Goal: Task Accomplishment & Management: Manage account settings

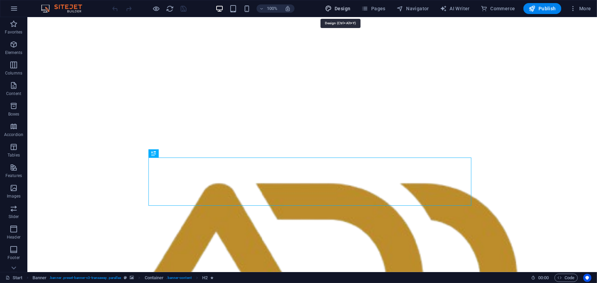
click at [339, 10] on span "Design" at bounding box center [338, 8] width 26 height 7
select select "px"
select select "400"
select select "px"
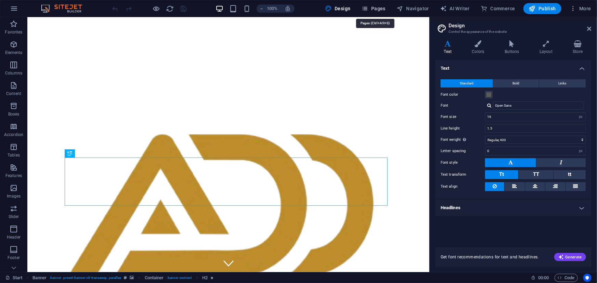
click at [373, 8] on span "Pages" at bounding box center [373, 8] width 24 height 7
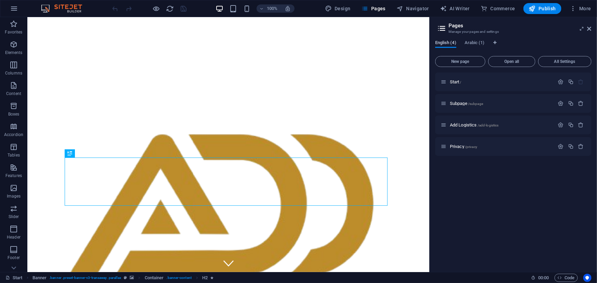
click at [451, 43] on span "English (4)" at bounding box center [445, 44] width 21 height 10
click at [560, 82] on icon "button" at bounding box center [561, 82] width 6 height 6
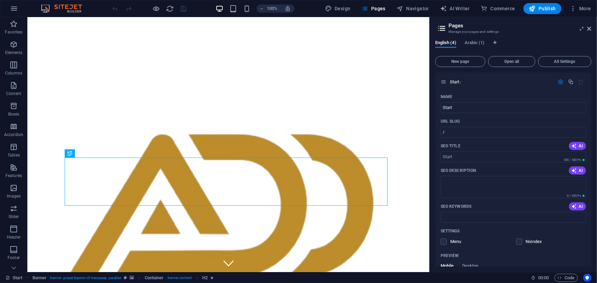
drag, startPoint x: 592, startPoint y: 150, endPoint x: 594, endPoint y: 179, distance: 28.8
click at [594, 179] on div "English (4) Arabic (1) New page Open all All Settings Start / Name Start ​ URL …" at bounding box center [513, 153] width 167 height 237
drag, startPoint x: 590, startPoint y: 176, endPoint x: 595, endPoint y: 216, distance: 40.0
click at [595, 216] on div "English (4) Arabic (1) New page Open all All Settings Start / Name Start ​ URL …" at bounding box center [513, 153] width 167 height 237
click at [589, 197] on div "Name Start ​ URL SLUG / ​ SEO Title AI ​ 189 / 580 Px SEO Description AI ​ 0 / …" at bounding box center [513, 215] width 156 height 248
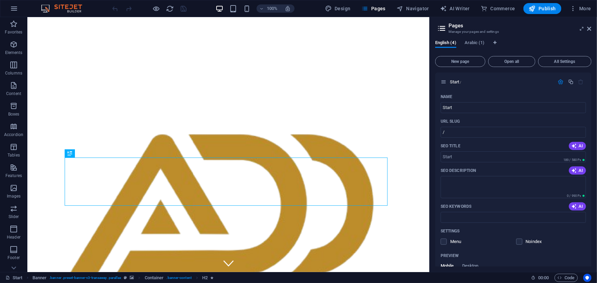
click at [591, 186] on div "English (4) Arabic (1) New page Open all All Settings Start / Name Start ​ URL …" at bounding box center [513, 153] width 167 height 237
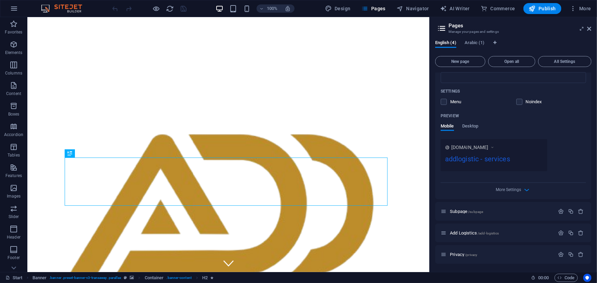
click at [443, 105] on div "Settings Menu Noindex" at bounding box center [512, 97] width 145 height 22
click at [446, 100] on label at bounding box center [443, 102] width 6 height 6
click at [0, 0] on input "checkbox" at bounding box center [0, 0] width 0 height 0
click at [522, 103] on span at bounding box center [523, 101] width 3 height 3
click at [518, 103] on label at bounding box center [519, 102] width 6 height 6
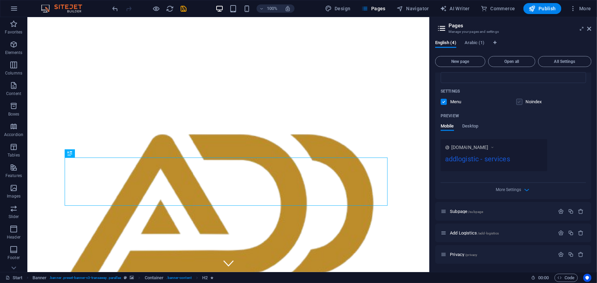
click at [0, 0] on input "checkbox" at bounding box center [0, 0] width 0 height 0
click at [182, 6] on icon "save" at bounding box center [184, 9] width 8 height 8
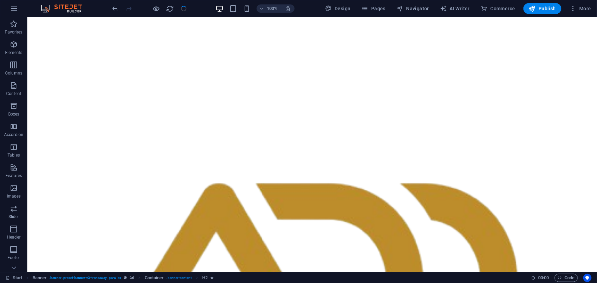
checkbox input "false"
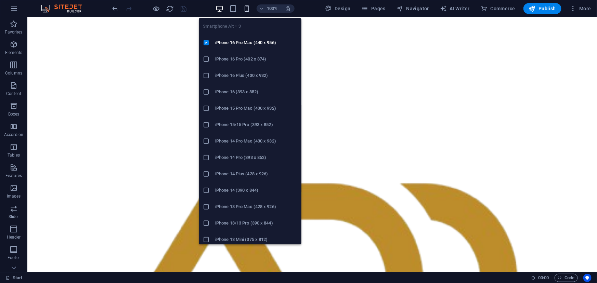
click at [250, 7] on icon "button" at bounding box center [247, 9] width 8 height 8
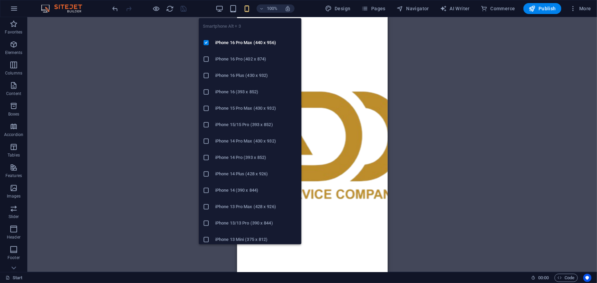
click at [250, 7] on icon "button" at bounding box center [247, 9] width 8 height 8
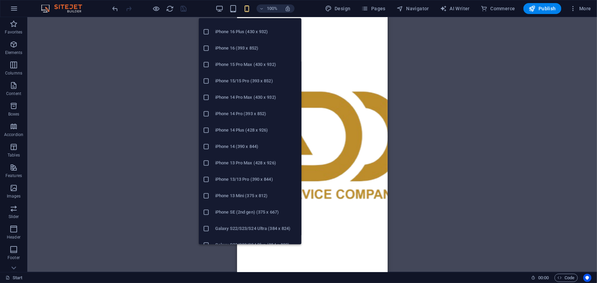
scroll to position [0, 0]
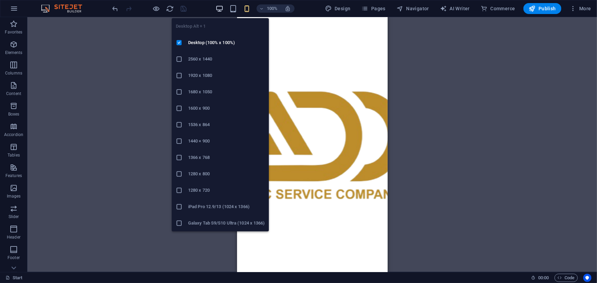
click at [218, 10] on icon "button" at bounding box center [219, 9] width 8 height 8
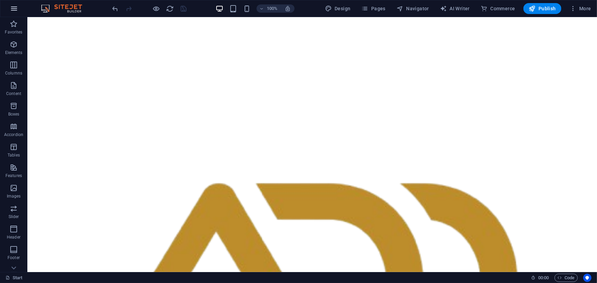
click at [14, 10] on icon "button" at bounding box center [14, 8] width 8 height 8
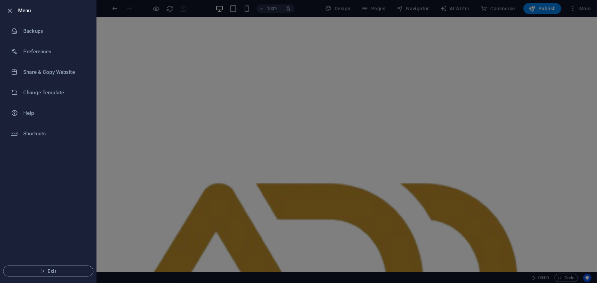
click at [246, 89] on div at bounding box center [298, 141] width 597 height 283
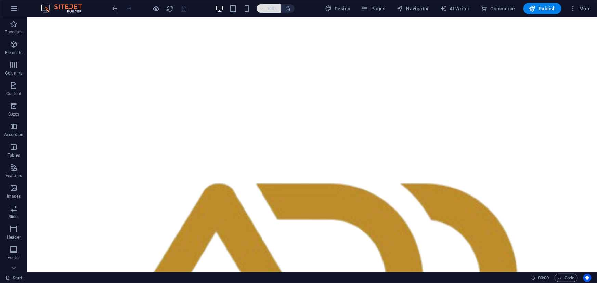
click at [264, 8] on icon "button" at bounding box center [261, 8] width 5 height 4
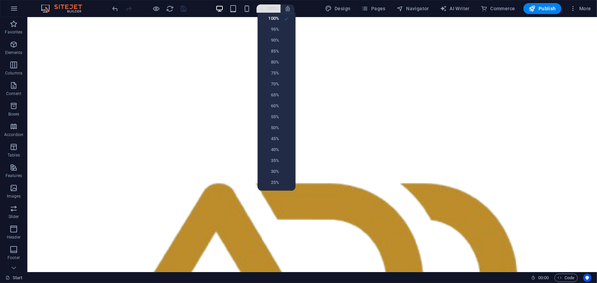
click at [264, 8] on div at bounding box center [298, 141] width 597 height 283
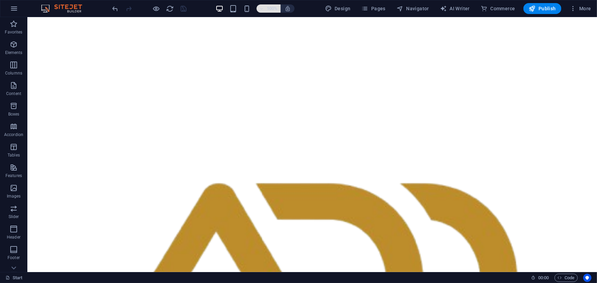
click at [264, 8] on icon "button" at bounding box center [261, 8] width 5 height 4
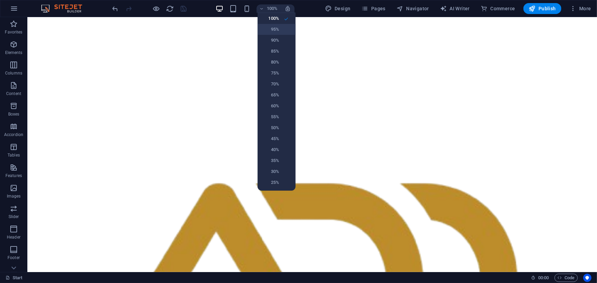
click at [277, 34] on li "95%" at bounding box center [276, 29] width 38 height 11
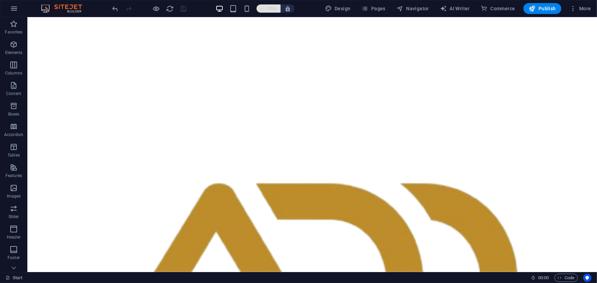
click at [272, 5] on h6 "95%" at bounding box center [272, 8] width 11 height 8
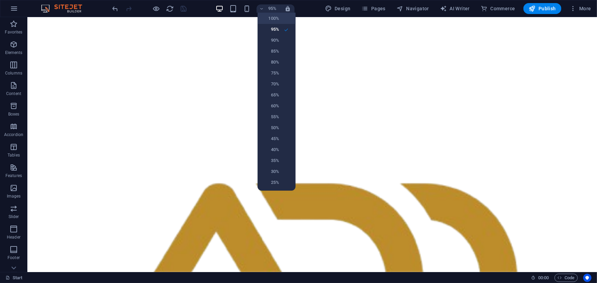
click at [273, 21] on h6 "100%" at bounding box center [270, 18] width 17 height 8
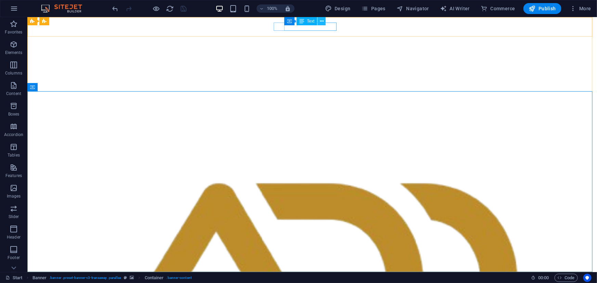
click at [322, 20] on icon at bounding box center [322, 21] width 4 height 7
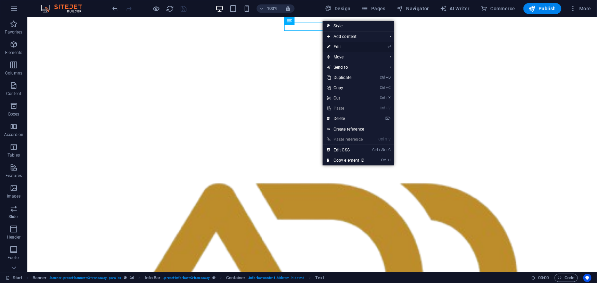
click at [341, 45] on link "⏎ Edit" at bounding box center [345, 47] width 46 height 10
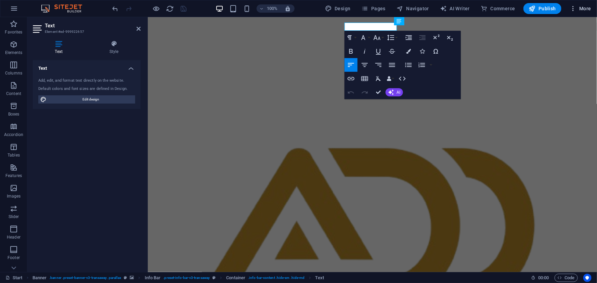
click at [574, 9] on icon "button" at bounding box center [572, 8] width 7 height 7
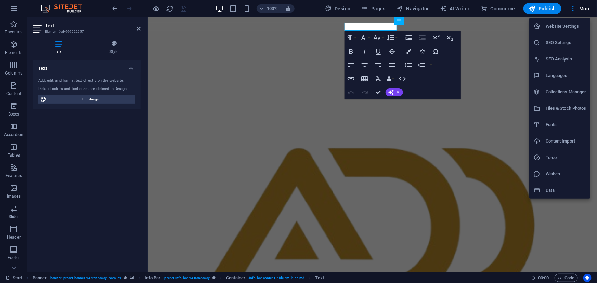
click at [564, 27] on h6 "Website Settings" at bounding box center [565, 26] width 41 height 8
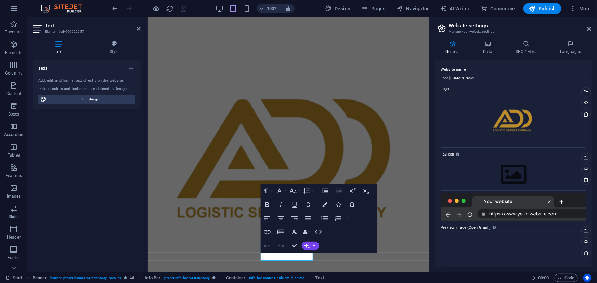
drag, startPoint x: 591, startPoint y: 79, endPoint x: 589, endPoint y: 64, distance: 15.0
click at [589, 64] on div "General Data SEO / Meta Languages Website name add logistics.com Logo Drag file…" at bounding box center [513, 153] width 167 height 237
click at [572, 52] on h4 "Languages" at bounding box center [571, 47] width 42 height 14
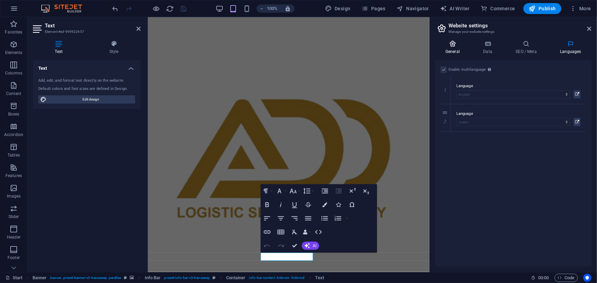
click at [453, 52] on h4 "General" at bounding box center [454, 47] width 38 height 14
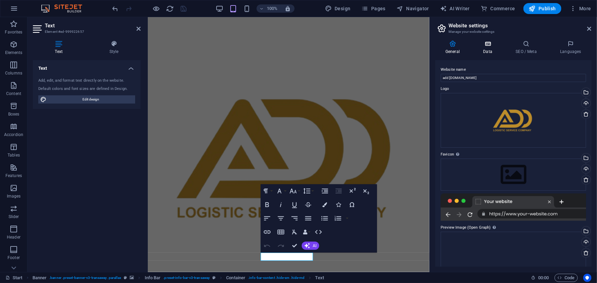
click at [489, 49] on h4 "Data" at bounding box center [489, 47] width 32 height 14
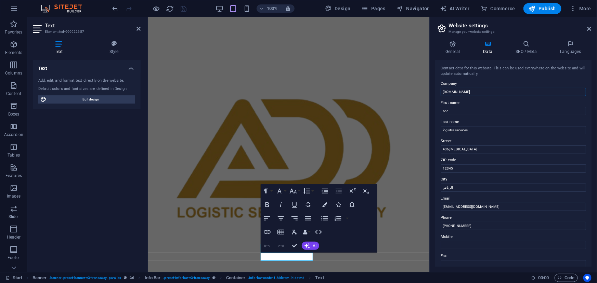
click at [459, 91] on input "addlogistic.com" at bounding box center [512, 92] width 145 height 8
type input "[DOMAIN_NAME]"
click at [500, 100] on label "First name" at bounding box center [512, 103] width 145 height 8
click at [500, 107] on input "add" at bounding box center [512, 111] width 145 height 8
click at [181, 10] on icon "save" at bounding box center [184, 9] width 8 height 8
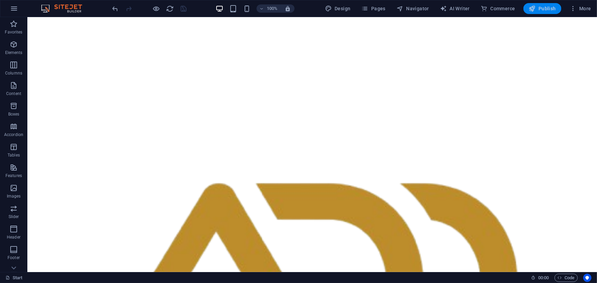
click at [540, 12] on button "Publish" at bounding box center [542, 8] width 38 height 11
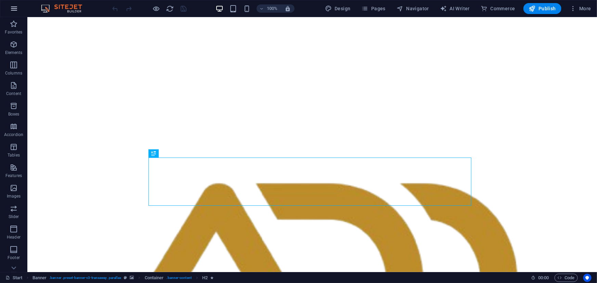
click at [11, 9] on icon "button" at bounding box center [14, 8] width 8 height 8
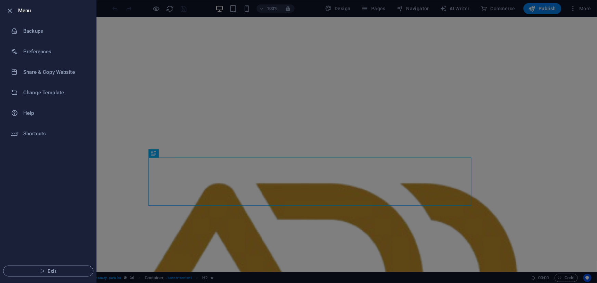
click at [11, 9] on icon "button" at bounding box center [10, 11] width 8 height 8
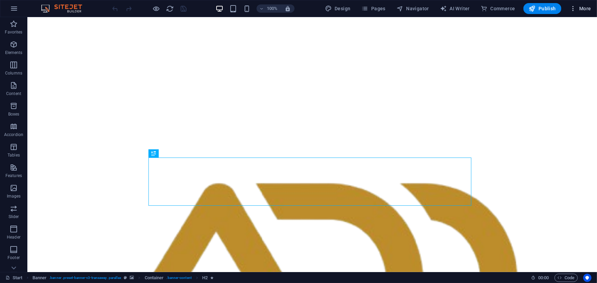
click at [575, 4] on button "More" at bounding box center [580, 8] width 27 height 11
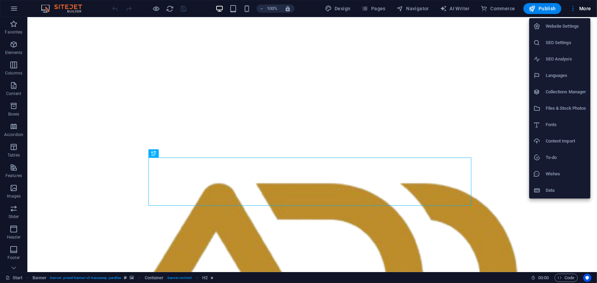
click at [368, 11] on div at bounding box center [298, 141] width 597 height 283
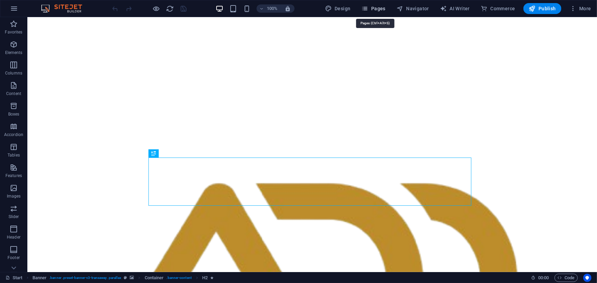
click at [368, 10] on icon "button" at bounding box center [364, 8] width 7 height 7
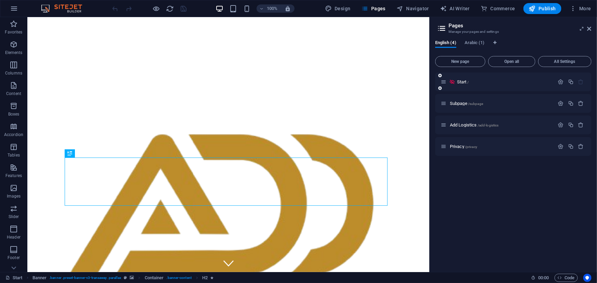
click at [454, 82] on icon at bounding box center [452, 82] width 6 height 6
click at [485, 77] on div "Start /" at bounding box center [513, 81] width 156 height 19
click at [484, 82] on p "Start /" at bounding box center [504, 82] width 95 height 4
click at [451, 82] on icon at bounding box center [452, 82] width 6 height 6
click at [444, 81] on icon at bounding box center [443, 82] width 6 height 6
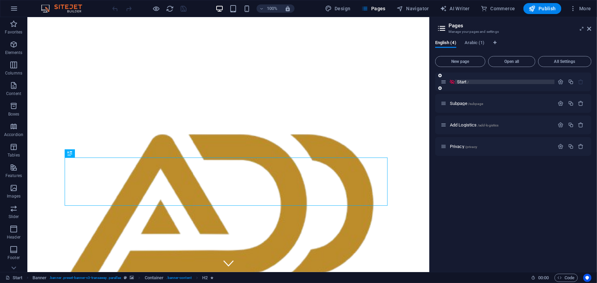
click at [501, 81] on p "Start /" at bounding box center [504, 82] width 95 height 4
click at [561, 80] on icon "button" at bounding box center [561, 82] width 6 height 6
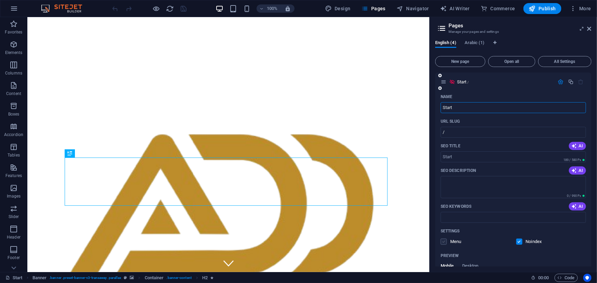
click at [443, 243] on label at bounding box center [443, 242] width 6 height 6
click at [0, 0] on input "checkbox" at bounding box center [0, 0] width 0 height 0
click at [182, 6] on icon "save" at bounding box center [184, 9] width 8 height 8
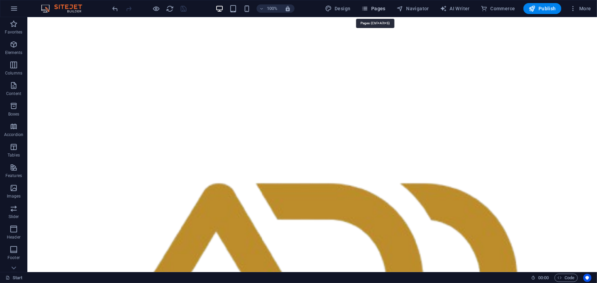
click at [382, 9] on span "Pages" at bounding box center [373, 8] width 24 height 7
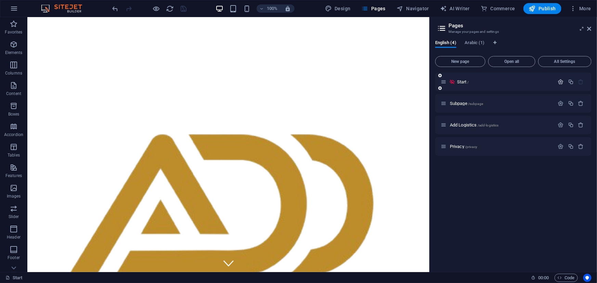
click at [562, 82] on icon "button" at bounding box center [561, 82] width 6 height 6
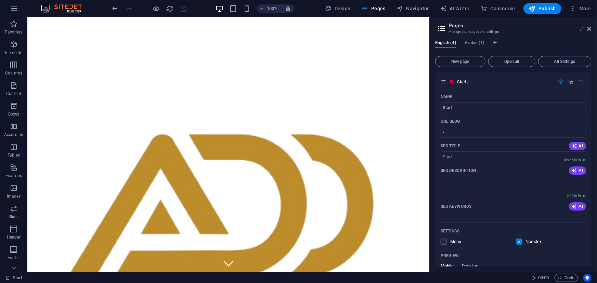
drag, startPoint x: 590, startPoint y: 113, endPoint x: 595, endPoint y: 157, distance: 44.8
click at [595, 157] on div "English (4) Arabic (1) New page Open all All Settings Start / Name Start ​ URL …" at bounding box center [513, 153] width 167 height 237
drag, startPoint x: 592, startPoint y: 154, endPoint x: 591, endPoint y: 174, distance: 20.9
click at [591, 174] on div "English (4) Arabic (1) New page Open all All Settings Start / Name Start ​ URL …" at bounding box center [513, 153] width 167 height 237
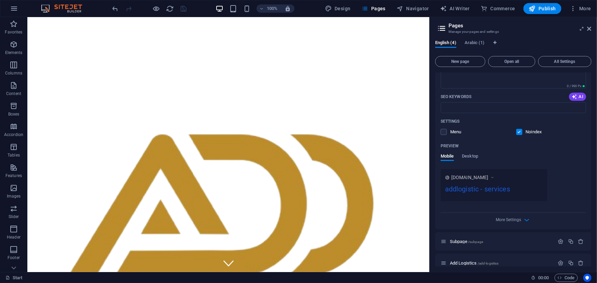
scroll to position [112, 0]
click at [594, 240] on div "English (4) Arabic (1) New page Open all All Settings Start / Name Start ​ URL …" at bounding box center [513, 153] width 167 height 237
click at [444, 133] on div "Settings Menu Noindex" at bounding box center [512, 125] width 145 height 22
click at [444, 128] on label at bounding box center [443, 130] width 6 height 6
click at [0, 0] on input "checkbox" at bounding box center [0, 0] width 0 height 0
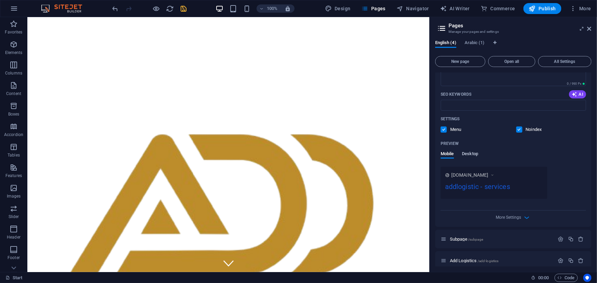
click at [470, 154] on span "Desktop" at bounding box center [470, 155] width 16 height 10
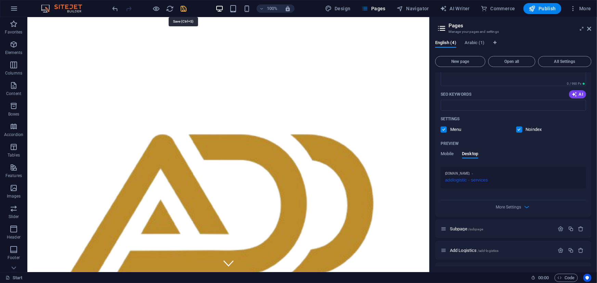
click at [184, 10] on icon "save" at bounding box center [184, 9] width 8 height 8
checkbox input "false"
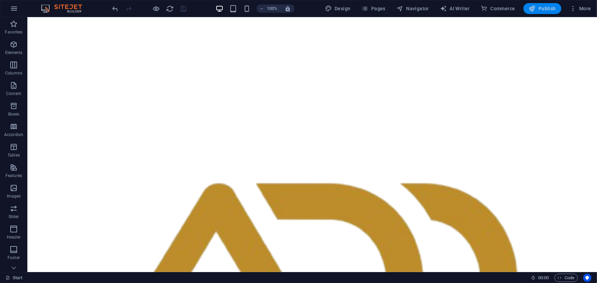
click at [539, 6] on span "Publish" at bounding box center [542, 8] width 27 height 7
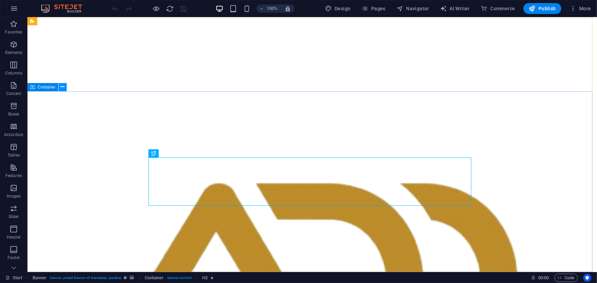
click at [62, 87] on icon at bounding box center [63, 86] width 4 height 7
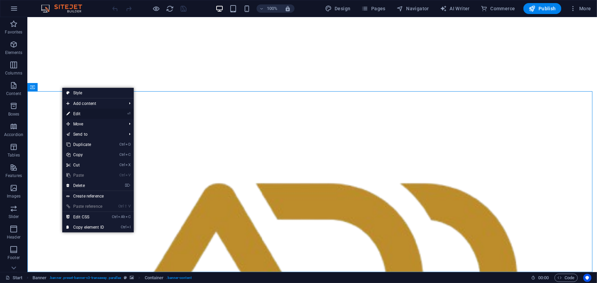
click at [81, 112] on link "⏎ Edit" at bounding box center [85, 114] width 46 height 10
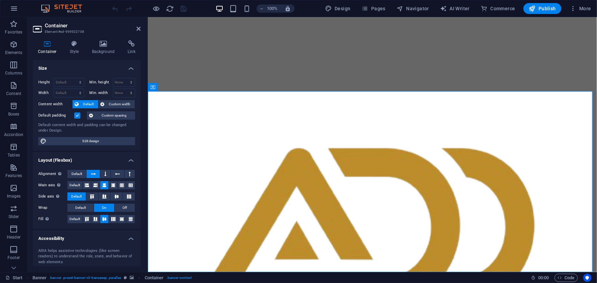
drag, startPoint x: 139, startPoint y: 128, endPoint x: 138, endPoint y: 178, distance: 49.6
click at [138, 178] on ul "Size Height Default px rem % vh vw Min. height None px rem % vh vw Width Defaul…" at bounding box center [87, 192] width 108 height 265
drag, startPoint x: 139, startPoint y: 178, endPoint x: 140, endPoint y: 220, distance: 41.7
click at [140, 220] on div "Size Height Default px rem % vh vw Min. height None px rem % vh vw Width Defaul…" at bounding box center [87, 163] width 108 height 207
click at [72, 46] on icon at bounding box center [74, 43] width 19 height 7
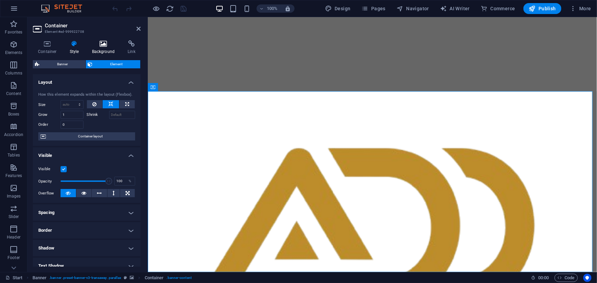
click at [100, 47] on icon at bounding box center [103, 43] width 33 height 7
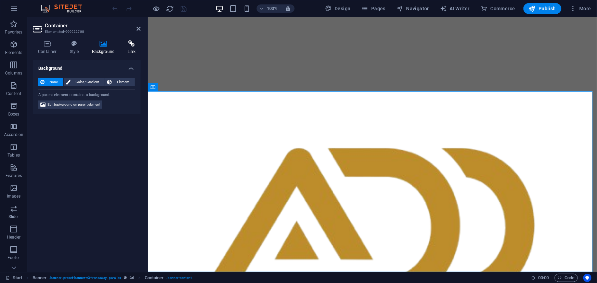
click at [129, 48] on h4 "Link" at bounding box center [131, 47] width 18 height 14
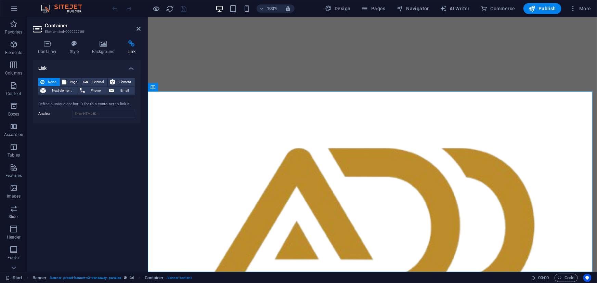
click at [59, 26] on h2 "Container" at bounding box center [93, 26] width 96 height 6
click at [138, 28] on icon at bounding box center [138, 28] width 4 height 5
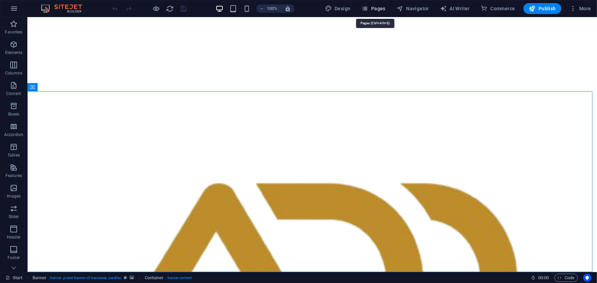
click at [371, 10] on span "Pages" at bounding box center [373, 8] width 24 height 7
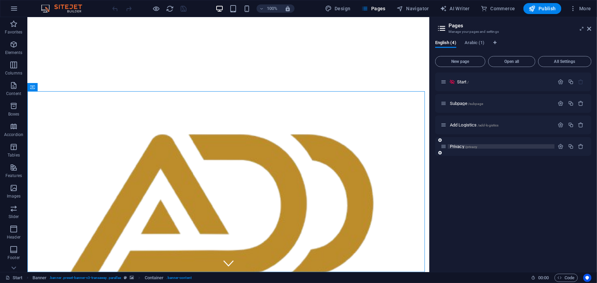
click at [457, 148] on span "Privacy /privacy" at bounding box center [463, 146] width 27 height 5
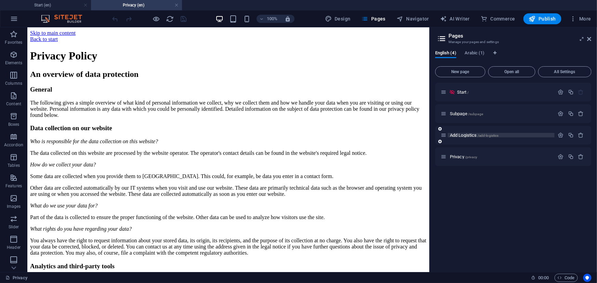
click at [461, 135] on span "Add Logistics /add-logistics" at bounding box center [474, 135] width 49 height 5
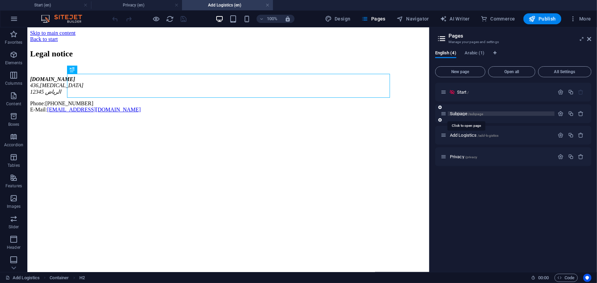
click at [462, 114] on span "Subpage /subpage" at bounding box center [466, 113] width 33 height 5
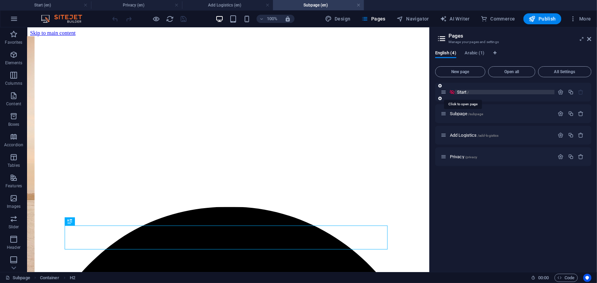
click at [462, 94] on span "Start /" at bounding box center [463, 92] width 12 height 5
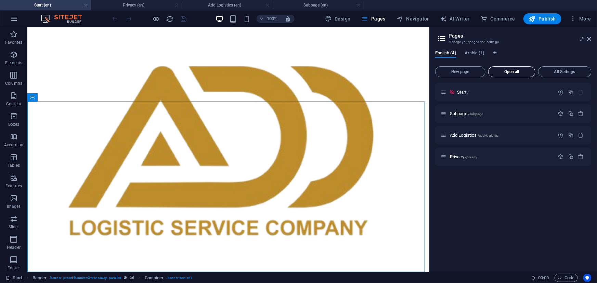
click at [510, 72] on span "Open all" at bounding box center [511, 72] width 41 height 4
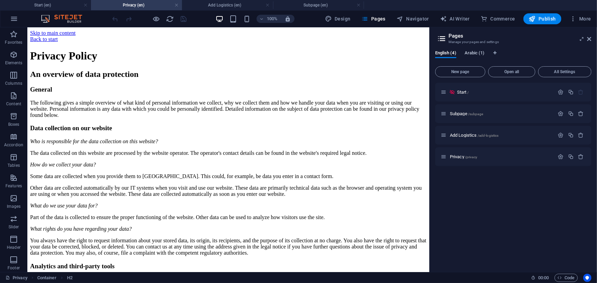
click at [474, 53] on span "Arabic (1)" at bounding box center [474, 54] width 20 height 10
click at [569, 112] on span "Translate" at bounding box center [574, 113] width 18 height 5
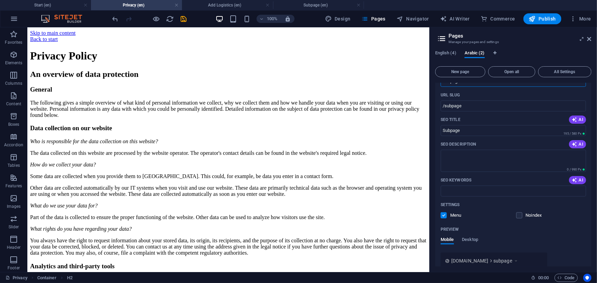
scroll to position [55, 0]
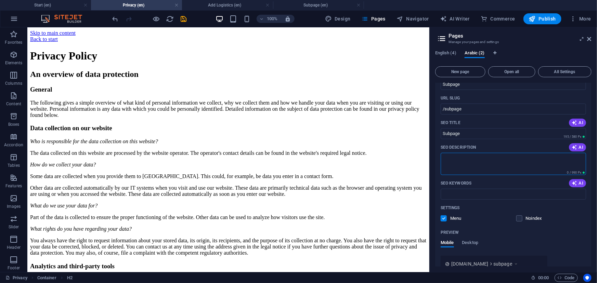
click at [485, 153] on textarea "SEO Description" at bounding box center [512, 164] width 145 height 22
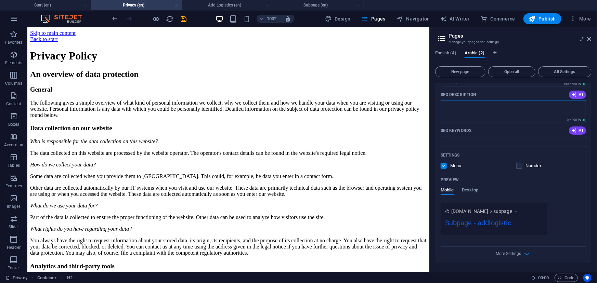
scroll to position [150, 0]
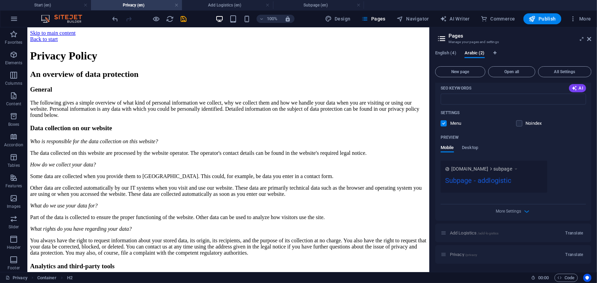
click at [589, 226] on div "Add Logistics /add-logistics Translate" at bounding box center [513, 233] width 156 height 19
click at [571, 230] on span "Translate" at bounding box center [574, 232] width 18 height 5
drag, startPoint x: 590, startPoint y: 164, endPoint x: 589, endPoint y: 227, distance: 63.6
click at [589, 227] on div "Start / Subpage /subpage Name Subpage ​ URL SLUG /subpage ​ SEO Title AI Subpag…" at bounding box center [513, 223] width 156 height 580
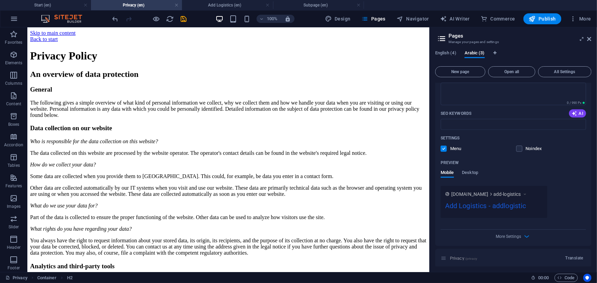
scroll to position [398, 0]
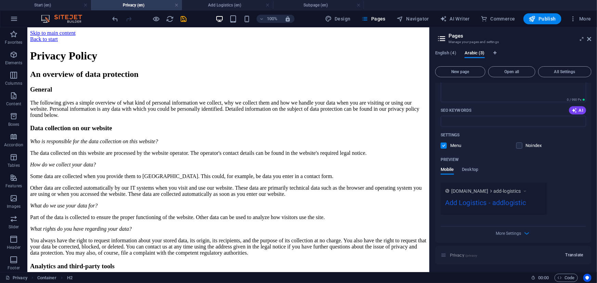
click at [571, 252] on span "Translate" at bounding box center [574, 254] width 18 height 5
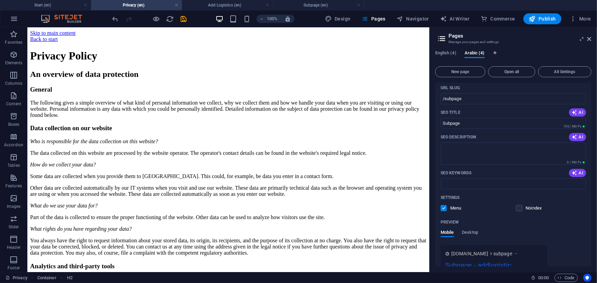
scroll to position [0, 0]
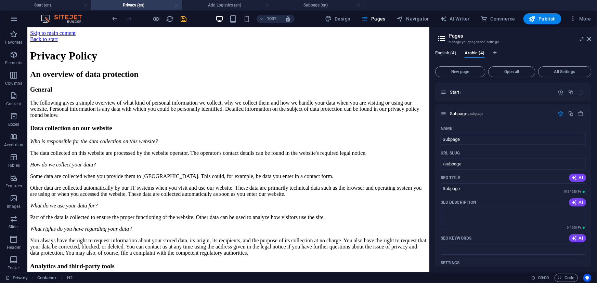
click at [445, 54] on span "English (4)" at bounding box center [445, 54] width 21 height 10
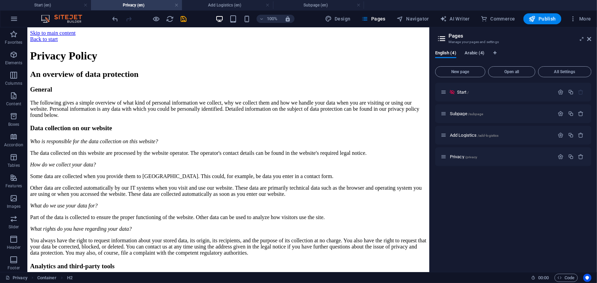
click at [473, 54] on span "Arabic (4)" at bounding box center [474, 54] width 20 height 10
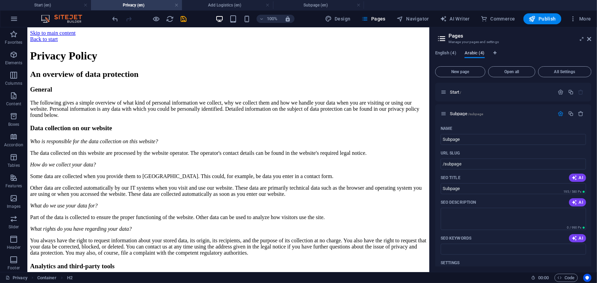
scroll to position [503, 0]
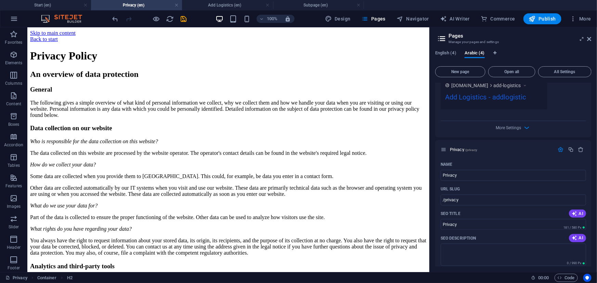
click at [541, 92] on div "Add Logistics - addlogistic" at bounding box center [494, 98] width 98 height 13
click at [184, 18] on icon "save" at bounding box center [184, 19] width 8 height 8
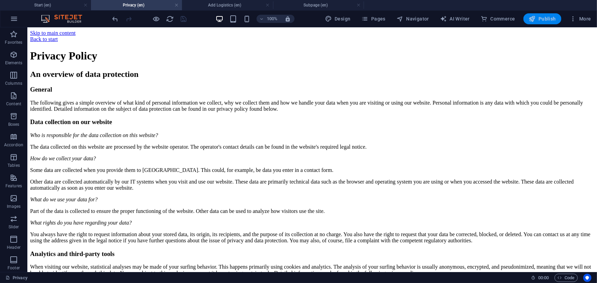
click at [538, 17] on span "Publish" at bounding box center [542, 18] width 27 height 7
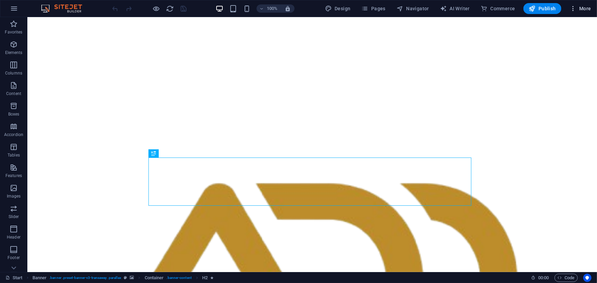
click at [573, 8] on icon "button" at bounding box center [572, 8] width 7 height 7
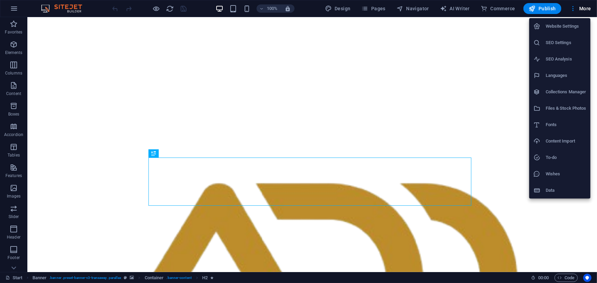
click at [559, 160] on h6 "To-do" at bounding box center [565, 158] width 41 height 8
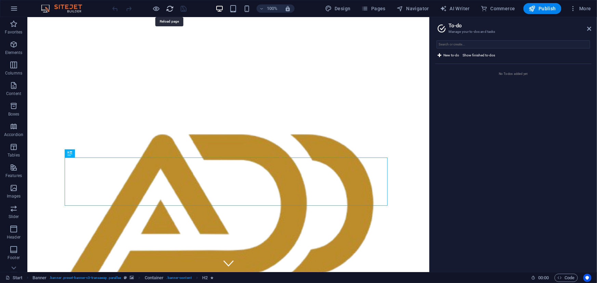
click at [170, 10] on icon "reload" at bounding box center [170, 9] width 8 height 8
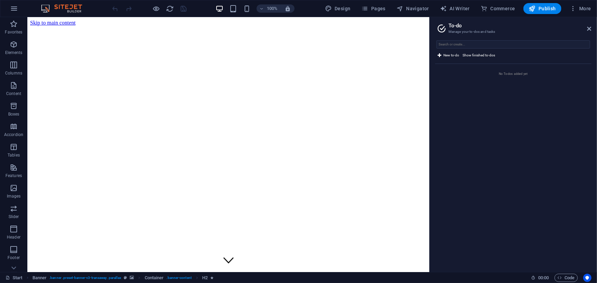
click at [591, 28] on aside "To-do Manage your to-dos and tasks New to-do Show finished to-dos No To-dos add…" at bounding box center [513, 144] width 168 height 255
click at [589, 29] on icon at bounding box center [589, 28] width 4 height 5
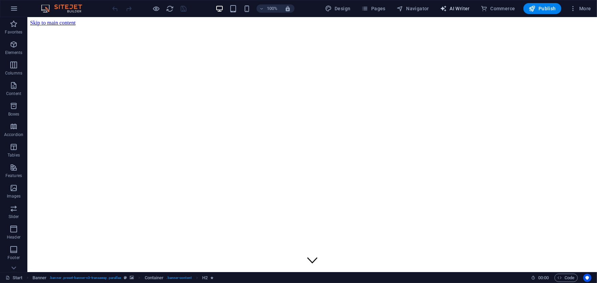
click at [459, 5] on span "AI Writer" at bounding box center [455, 8] width 30 height 7
select select "English"
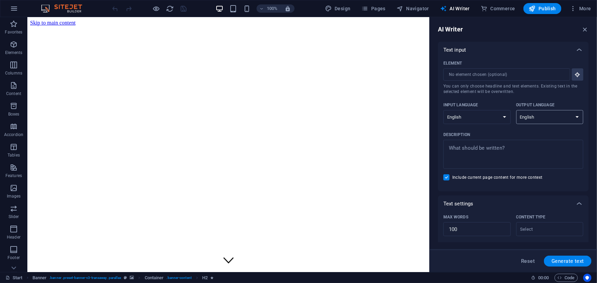
click at [575, 118] on select "Albanian Arabic Armenian Awadhi Azerbaijani Bashkir Basque Belarusian Bengali B…" at bounding box center [549, 117] width 67 height 14
select select "Arabic"
click at [516, 110] on select "Albanian Arabic Armenian Awadhi Azerbaijani Bashkir Basque Belarusian Bengali B…" at bounding box center [549, 117] width 67 height 14
click at [568, 260] on span "Generate text" at bounding box center [567, 261] width 32 height 5
type textarea "x"
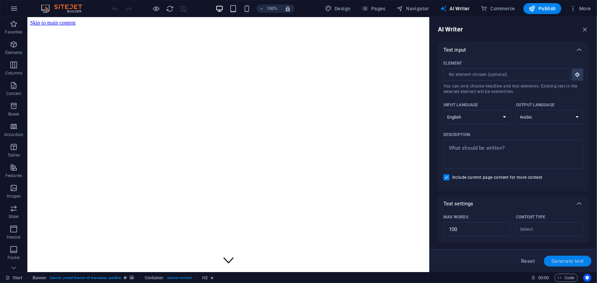
type textarea "x"
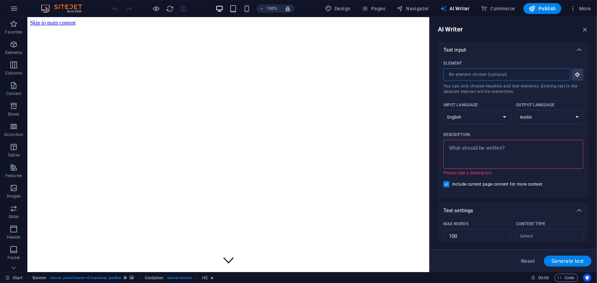
click at [538, 77] on input "Element ​ You can only choose headline and text elements. Existing text in the …" at bounding box center [504, 74] width 122 height 12
click at [583, 31] on icon "button" at bounding box center [585, 30] width 8 height 8
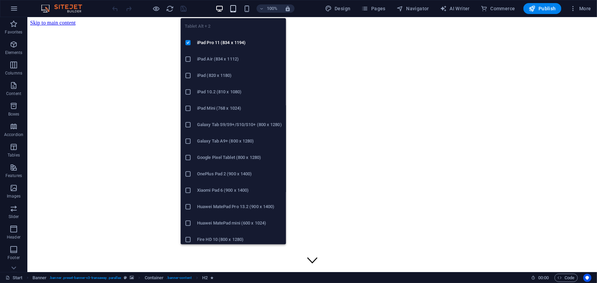
click at [232, 8] on icon "button" at bounding box center [233, 9] width 8 height 8
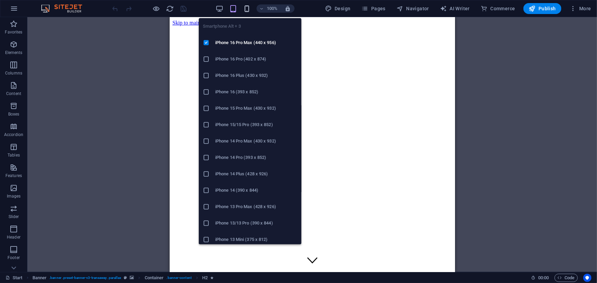
click at [248, 8] on icon "button" at bounding box center [247, 9] width 8 height 8
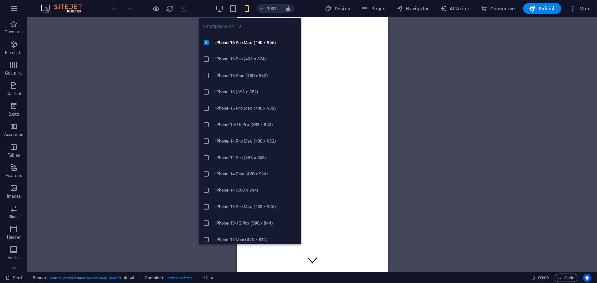
click at [248, 8] on icon "button" at bounding box center [247, 9] width 8 height 8
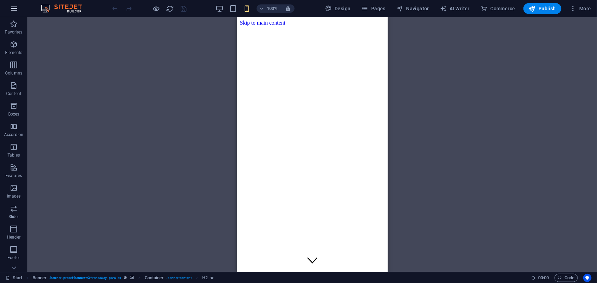
click at [10, 11] on icon "button" at bounding box center [14, 8] width 8 height 8
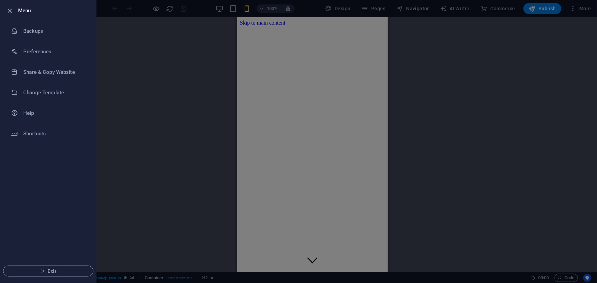
click at [114, 57] on div at bounding box center [298, 141] width 597 height 283
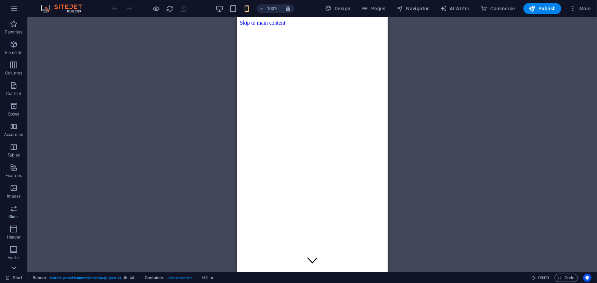
click at [13, 269] on icon at bounding box center [14, 268] width 10 height 10
click at [13, 179] on icon "button" at bounding box center [14, 177] width 8 height 8
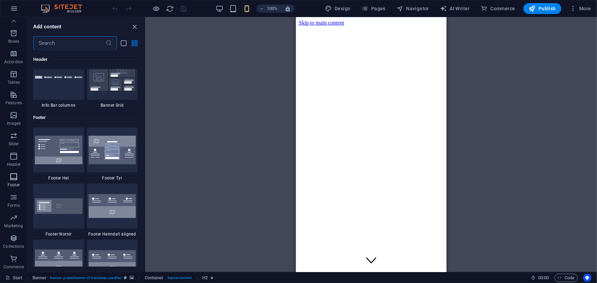
scroll to position [4527, 0]
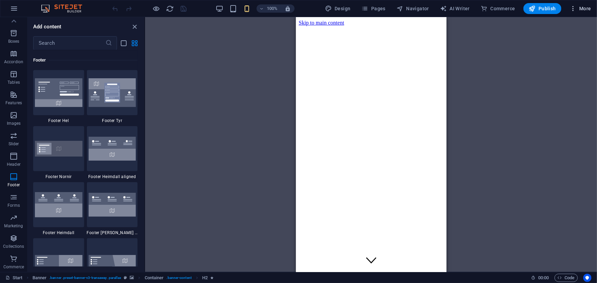
click at [573, 10] on icon "button" at bounding box center [572, 8] width 7 height 7
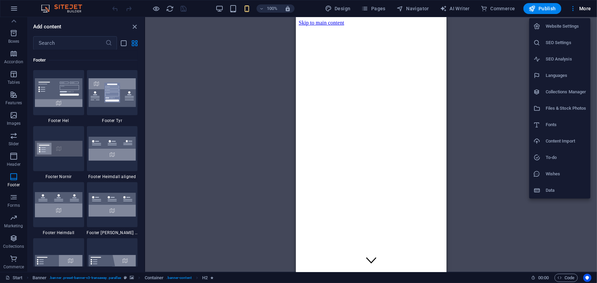
click at [545, 185] on li "Data" at bounding box center [559, 190] width 61 height 16
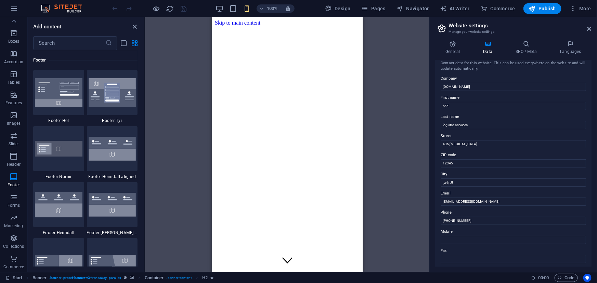
scroll to position [0, 0]
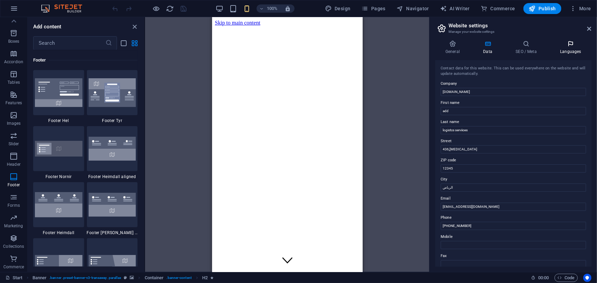
click at [566, 42] on icon at bounding box center [571, 43] width 42 height 7
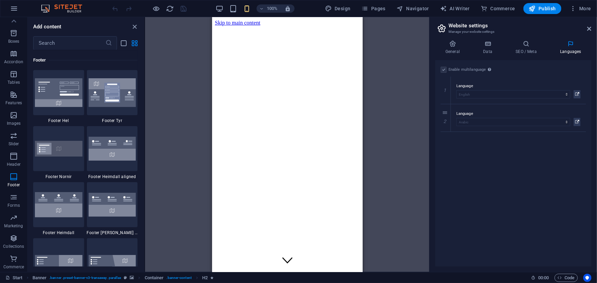
click at [441, 70] on label at bounding box center [443, 70] width 6 height 6
click at [445, 70] on label at bounding box center [443, 70] width 6 height 6
click at [576, 123] on icon at bounding box center [577, 122] width 4 height 8
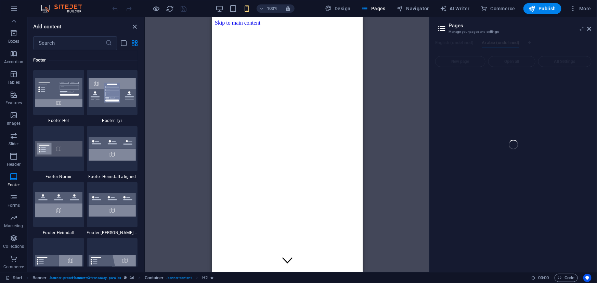
drag, startPoint x: 359, startPoint y: 30, endPoint x: 578, endPoint y: 43, distance: 219.3
click at [109, 100] on img at bounding box center [113, 92] width 48 height 29
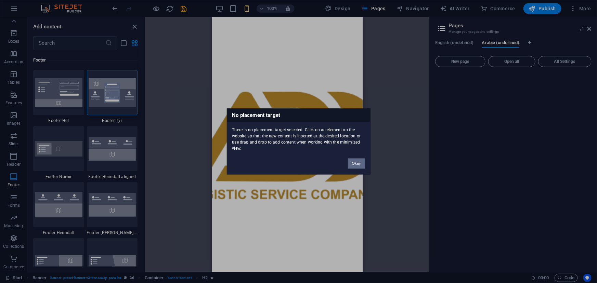
click at [354, 160] on button "Okay" at bounding box center [356, 164] width 17 height 10
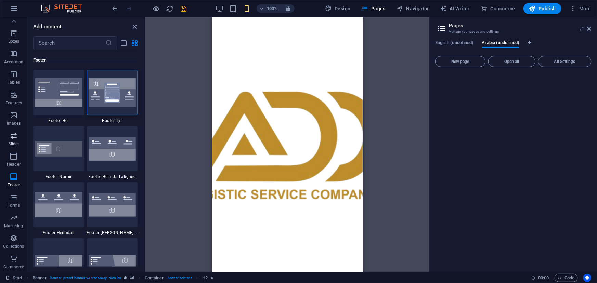
click at [15, 138] on icon "button" at bounding box center [14, 136] width 8 height 8
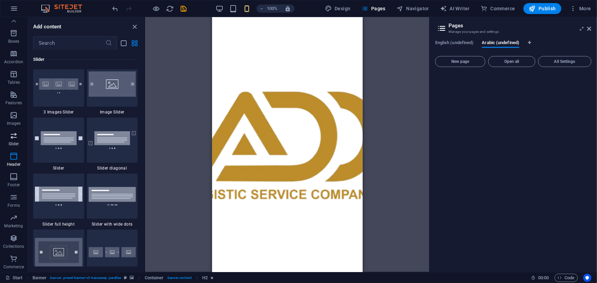
scroll to position [3876, 0]
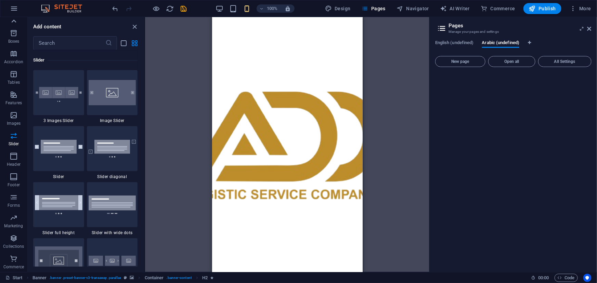
click at [15, 20] on icon at bounding box center [14, 21] width 10 height 10
click at [15, 20] on icon "button" at bounding box center [14, 24] width 8 height 8
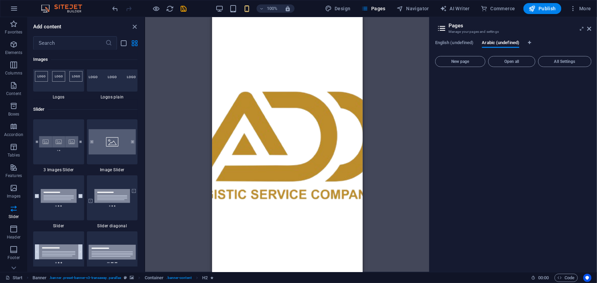
click at [15, 20] on icon "button" at bounding box center [14, 24] width 8 height 8
click at [13, 9] on icon "button" at bounding box center [14, 8] width 8 height 8
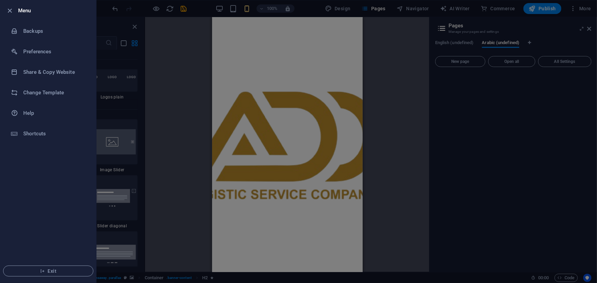
click at [13, 9] on icon "button" at bounding box center [10, 11] width 8 height 8
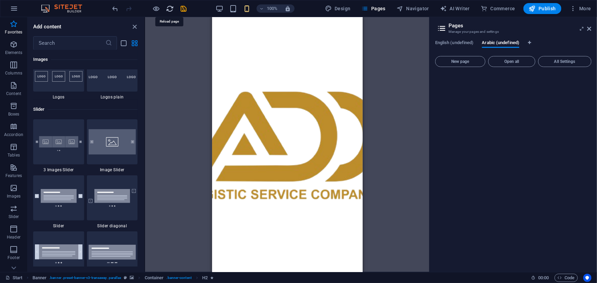
click at [169, 8] on icon "reload" at bounding box center [170, 9] width 8 height 8
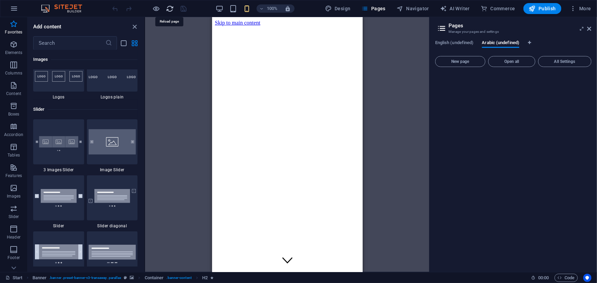
scroll to position [0, 0]
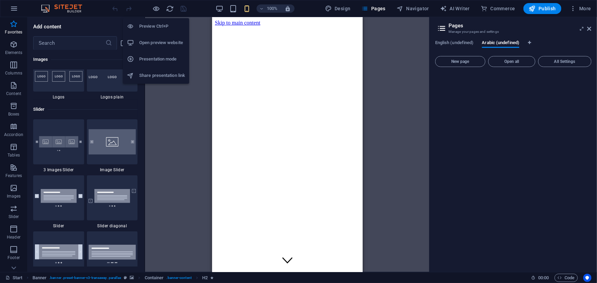
click at [149, 44] on h6 "Open preview website" at bounding box center [162, 43] width 46 height 8
click at [152, 60] on h6 "Presentation mode" at bounding box center [162, 59] width 46 height 8
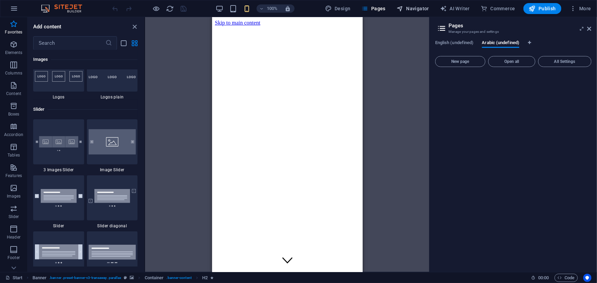
click at [407, 10] on span "Navigator" at bounding box center [412, 8] width 32 height 7
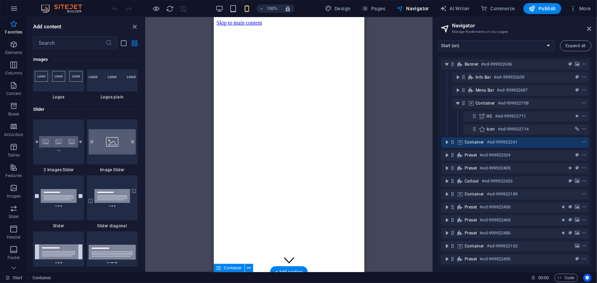
click at [453, 143] on icon at bounding box center [452, 142] width 6 height 6
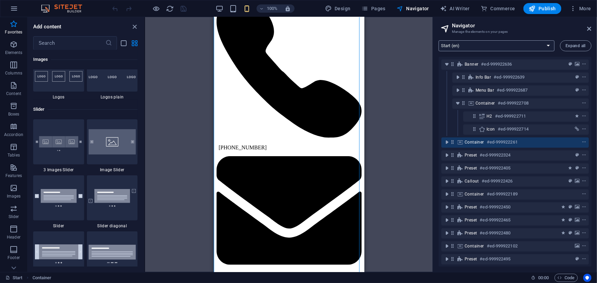
click at [546, 46] on select "Start (en) Subpage (en) Add Logistics (en) Privacy (en) Start (ar) Subpage (ar)…" at bounding box center [496, 45] width 116 height 11
click at [399, 127] on div "Button Banner Menu Bar Container HTML Container Banner Container Container Bann…" at bounding box center [289, 144] width 288 height 255
click at [17, 176] on p "Features" at bounding box center [13, 175] width 16 height 5
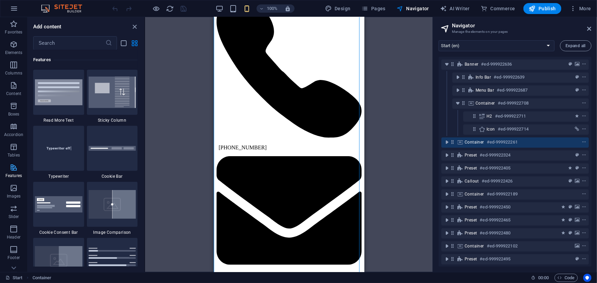
scroll to position [2665, 0]
